Goal: Download file/media

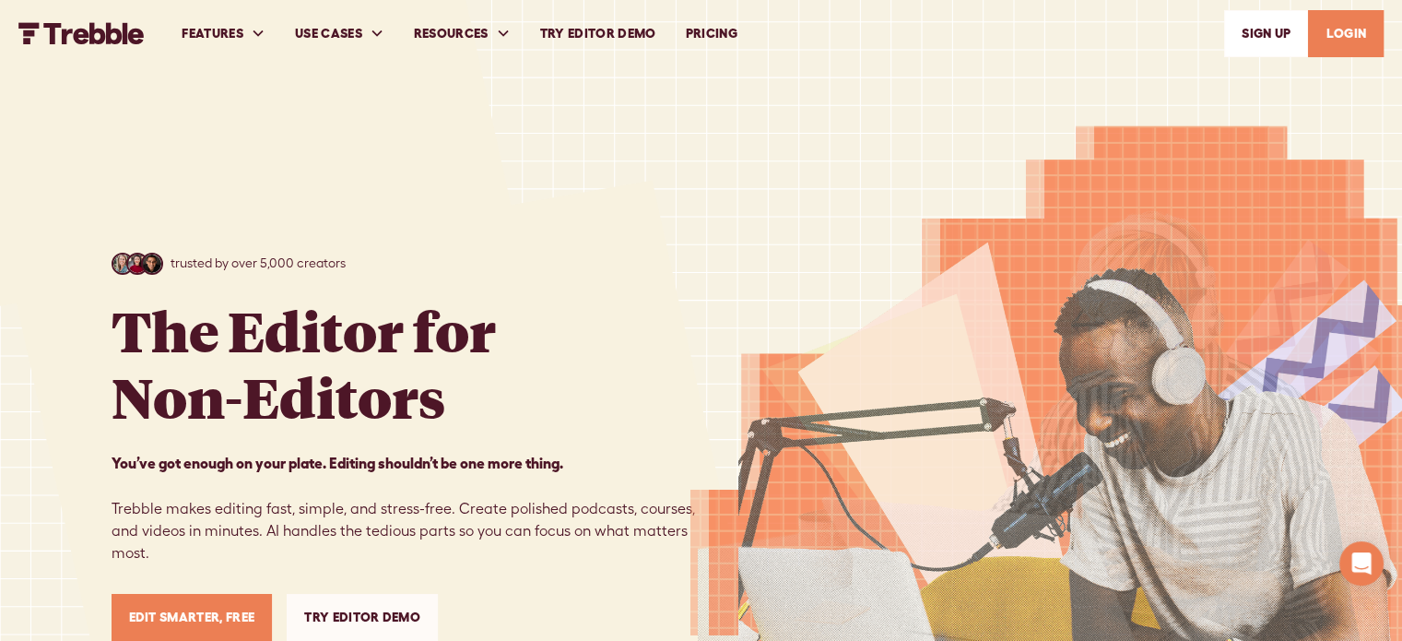
click at [1338, 29] on link "LOGIN" at bounding box center [1346, 33] width 76 height 47
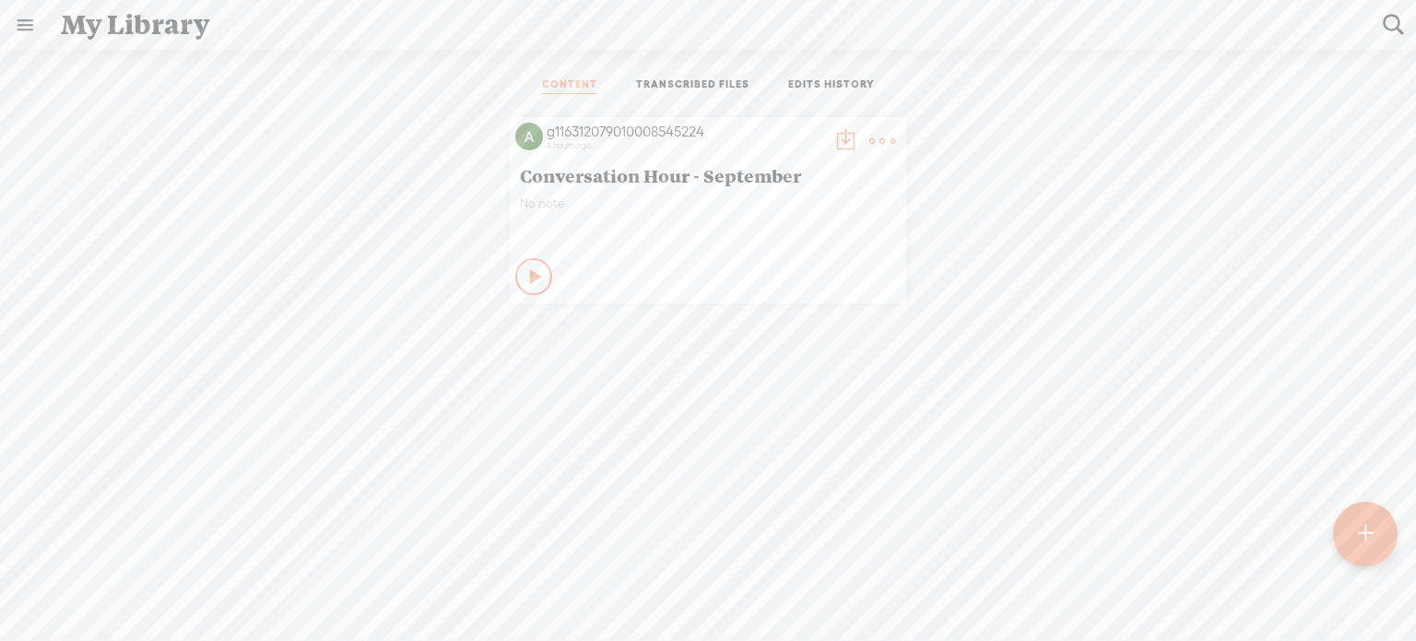
click at [869, 141] on t at bounding box center [882, 141] width 26 height 26
click at [822, 327] on link "Download as..." at bounding box center [788, 329] width 184 height 42
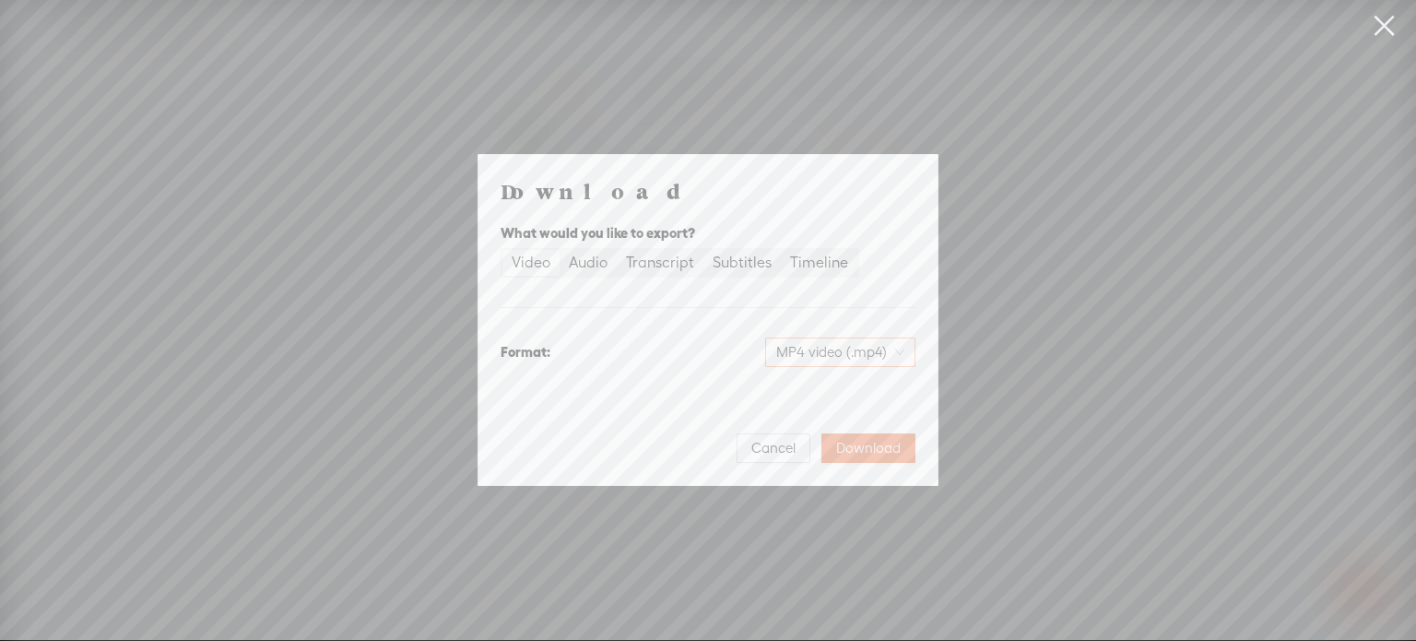
click at [833, 343] on span "MP4 video (.mp4)" at bounding box center [840, 352] width 128 height 28
click at [673, 259] on div "Transcript" at bounding box center [660, 263] width 68 height 26
click at [617, 250] on input "Transcript" at bounding box center [617, 250] width 0 height 0
click at [871, 358] on span "Plain text (.txt)" at bounding box center [851, 352] width 105 height 28
click at [874, 356] on span "Plain text (.txt)" at bounding box center [851, 352] width 105 height 28
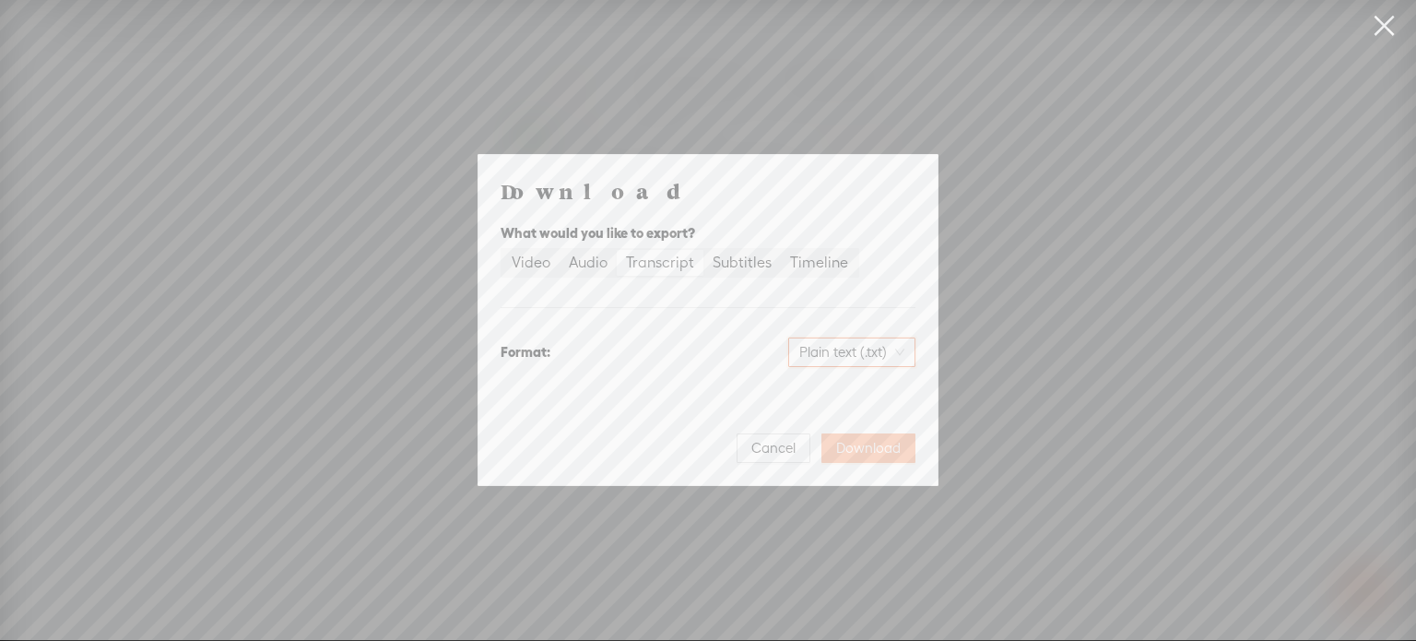
click at [880, 457] on button "Download" at bounding box center [869, 448] width 94 height 30
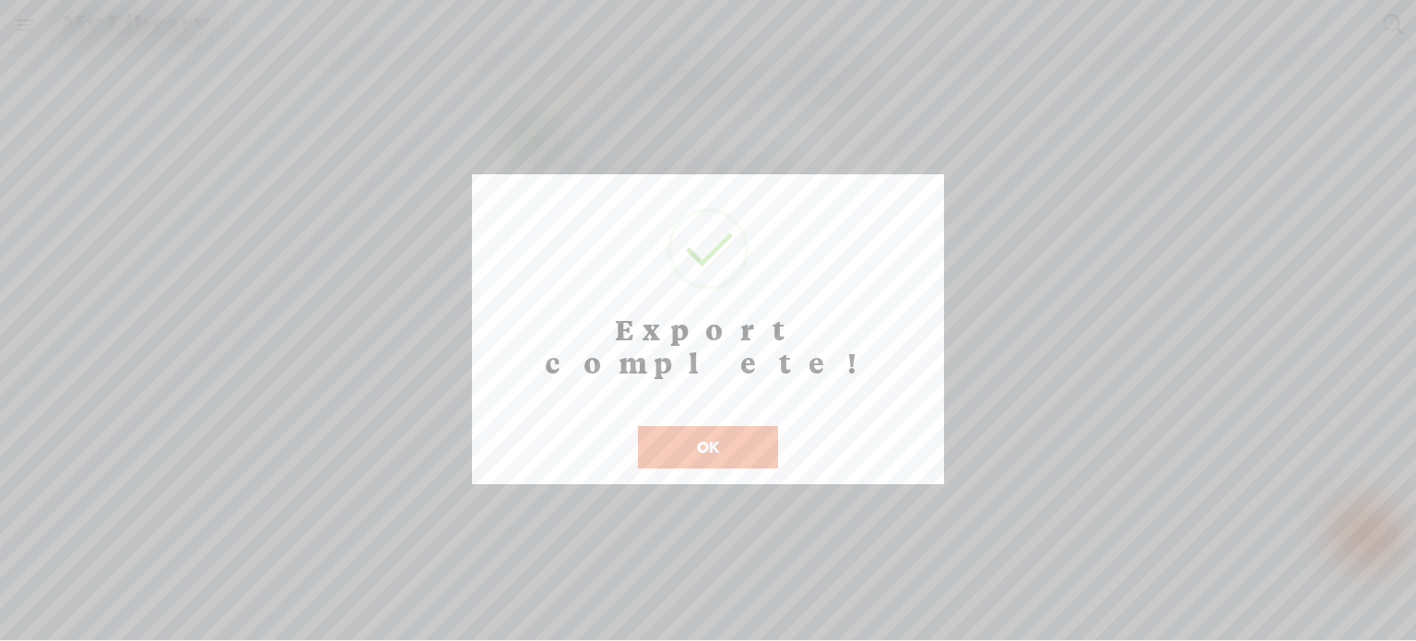
click at [693, 426] on button "OK" at bounding box center [708, 447] width 140 height 42
